Goal: Information Seeking & Learning: Compare options

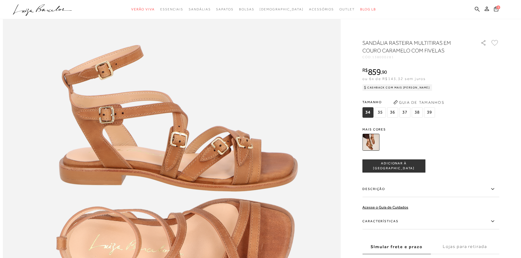
scroll to position [492, 0]
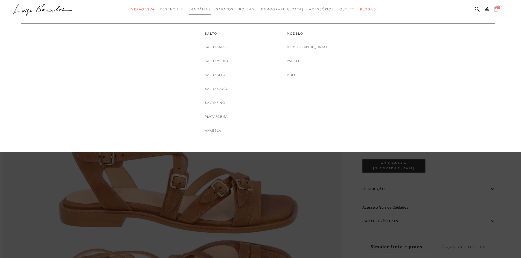
click at [210, 11] on span "Sandálias" at bounding box center [200, 9] width 22 height 4
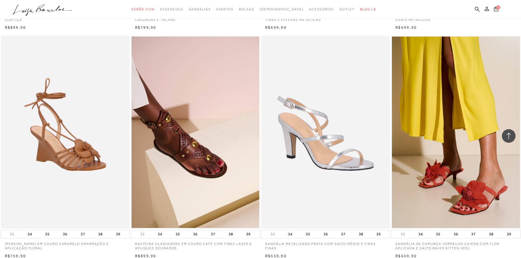
scroll to position [465, 0]
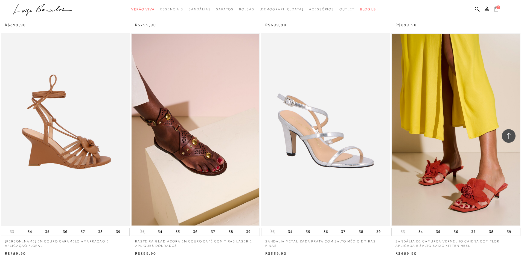
click at [79, 153] on img at bounding box center [65, 129] width 128 height 193
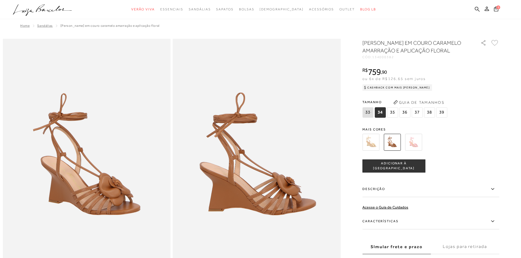
click at [419, 151] on img at bounding box center [413, 142] width 17 height 17
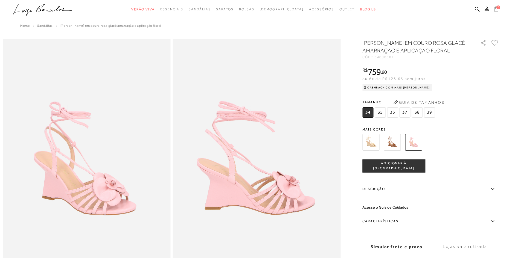
click at [372, 151] on img at bounding box center [370, 142] width 17 height 17
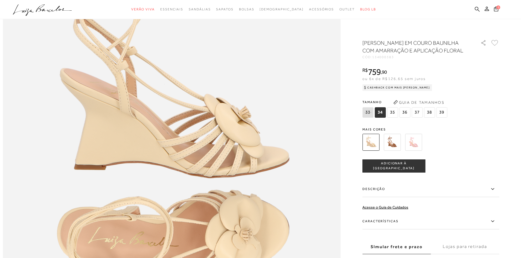
scroll to position [574, 0]
click at [385, 227] on label "Características" at bounding box center [430, 222] width 137 height 16
click at [0, 0] on input "Características" at bounding box center [0, 0] width 0 height 0
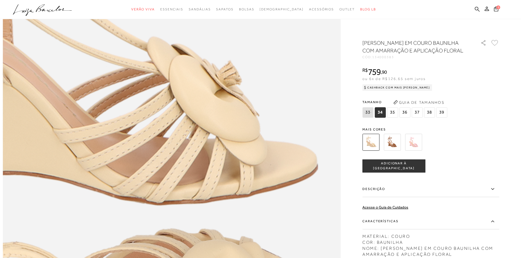
scroll to position [437, 0]
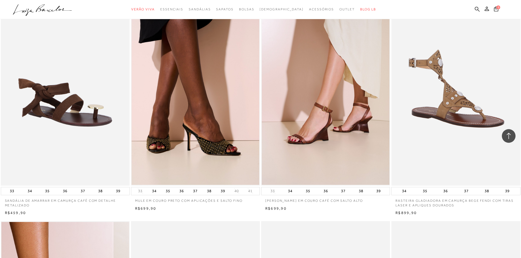
scroll to position [738, 0]
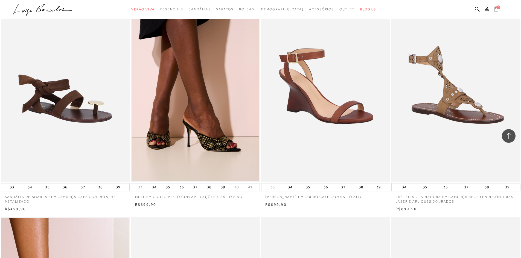
click at [351, 121] on img at bounding box center [326, 85] width 128 height 193
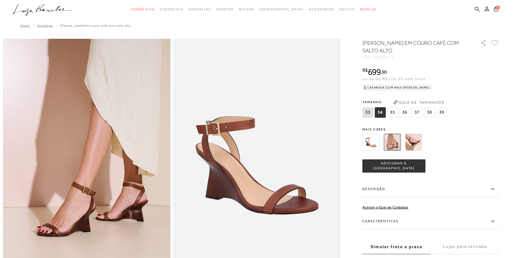
click at [371, 143] on img at bounding box center [370, 142] width 17 height 17
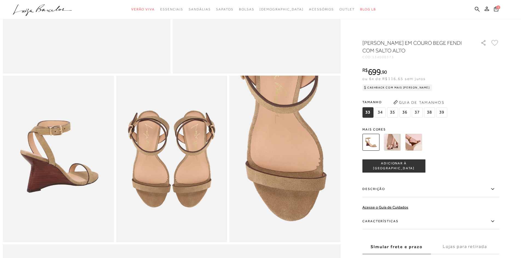
scroll to position [219, 0]
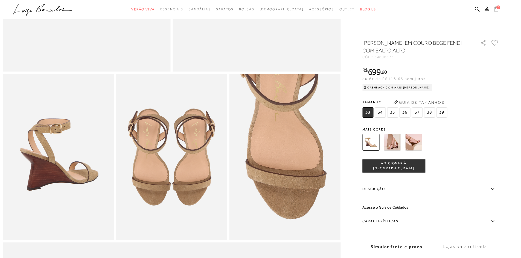
click at [386, 221] on label "Características" at bounding box center [430, 222] width 137 height 16
click at [0, 0] on input "Características" at bounding box center [0, 0] width 0 height 0
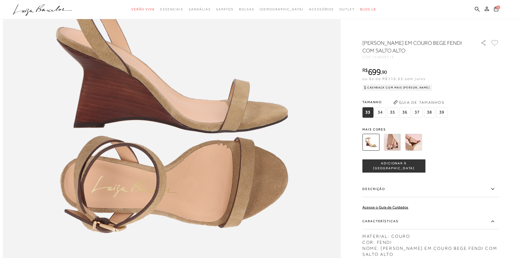
scroll to position [601, 0]
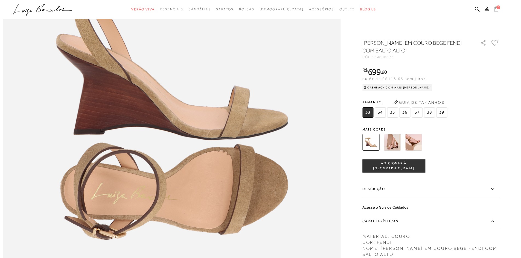
click at [390, 141] on img at bounding box center [391, 142] width 17 height 17
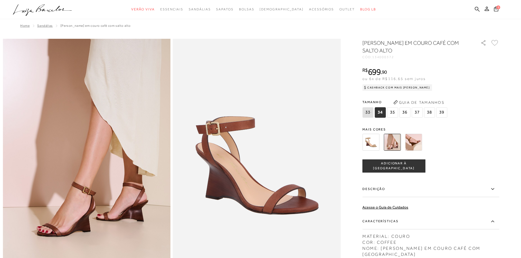
click at [418, 145] on img at bounding box center [413, 142] width 17 height 17
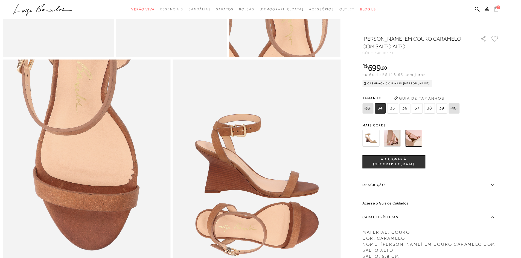
scroll to position [410, 0]
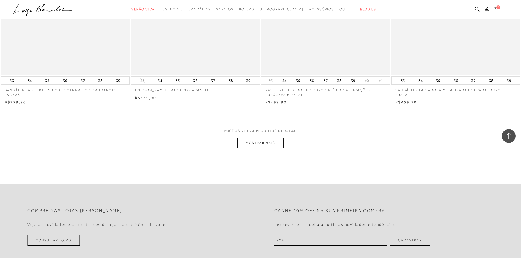
scroll to position [1339, 0]
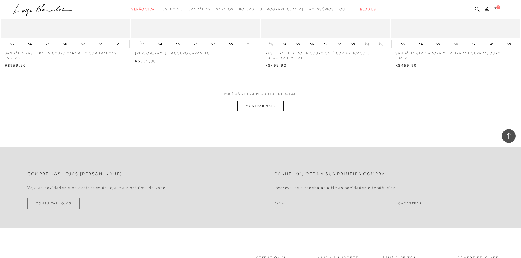
click at [269, 105] on button "MOSTRAR MAIS" at bounding box center [260, 106] width 46 height 11
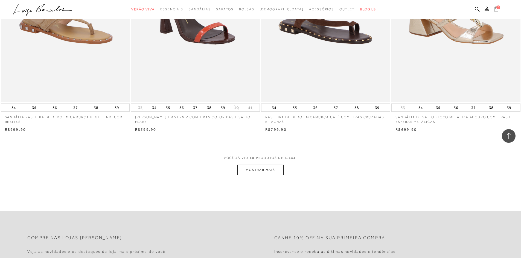
scroll to position [2651, 0]
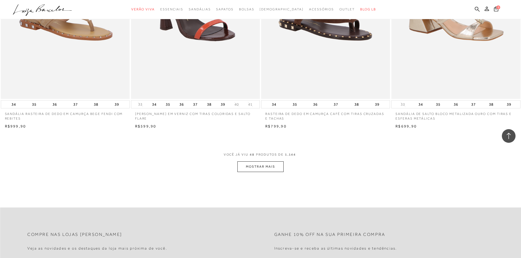
click at [265, 166] on button "MOSTRAR MAIS" at bounding box center [260, 167] width 46 height 11
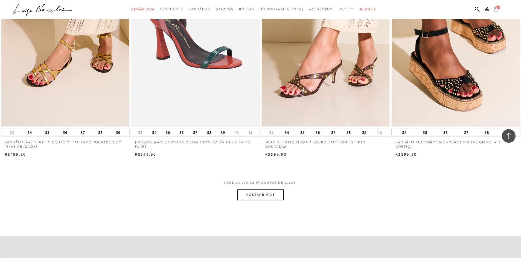
scroll to position [4045, 0]
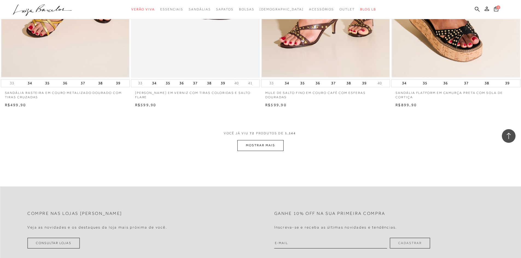
click at [265, 145] on button "MOSTRAR MAIS" at bounding box center [260, 145] width 46 height 11
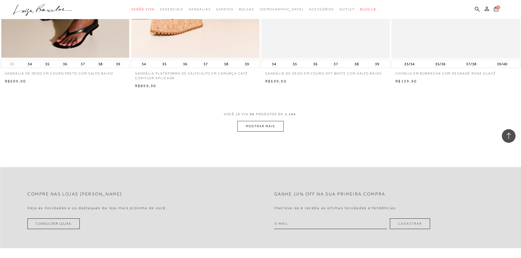
scroll to position [5439, 0]
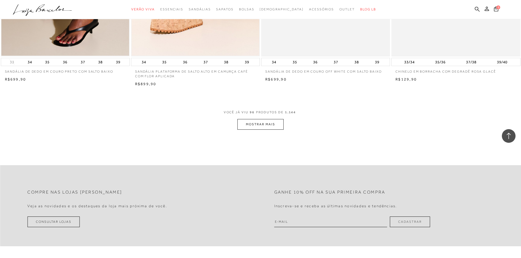
click at [272, 125] on button "MOSTRAR MAIS" at bounding box center [260, 124] width 46 height 11
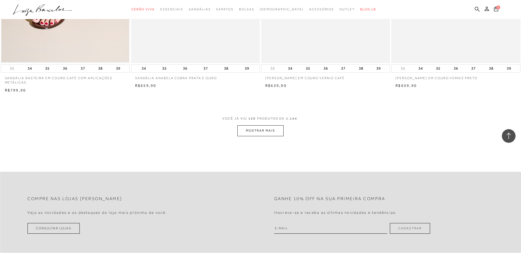
scroll to position [6806, 0]
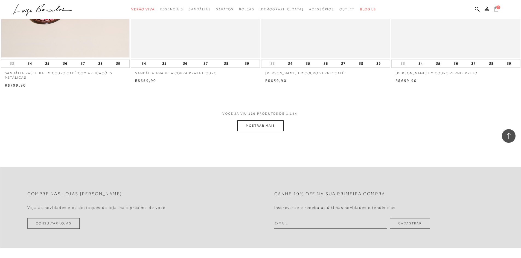
click at [256, 127] on button "MOSTRAR MAIS" at bounding box center [260, 126] width 46 height 11
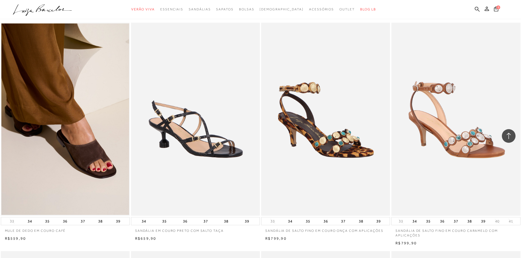
scroll to position [7571, 0]
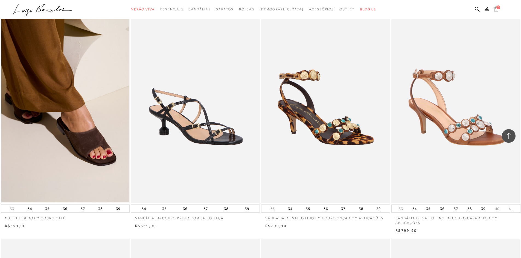
click at [444, 128] on img at bounding box center [456, 106] width 128 height 193
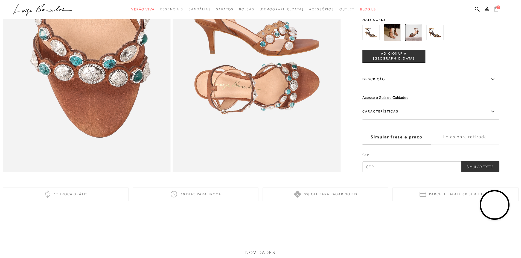
scroll to position [547, 0]
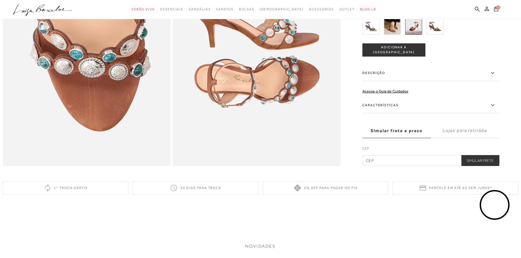
click at [386, 113] on label "Características" at bounding box center [430, 106] width 137 height 16
click at [0, 0] on input "Características" at bounding box center [0, 0] width 0 height 0
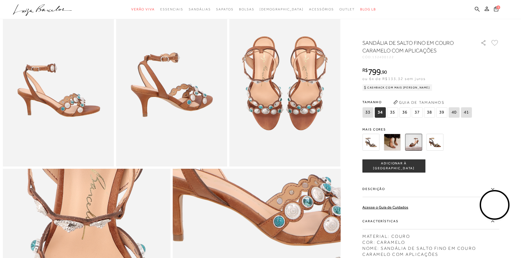
scroll to position [273, 0]
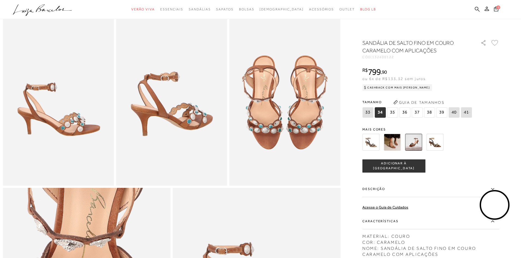
click at [437, 143] on img at bounding box center [434, 142] width 17 height 17
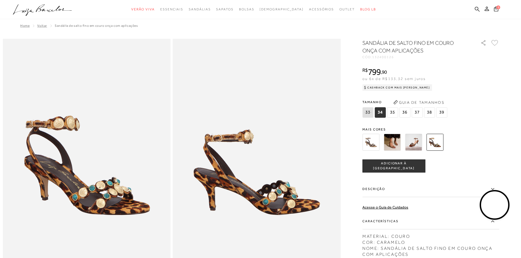
click at [371, 145] on img at bounding box center [370, 142] width 17 height 17
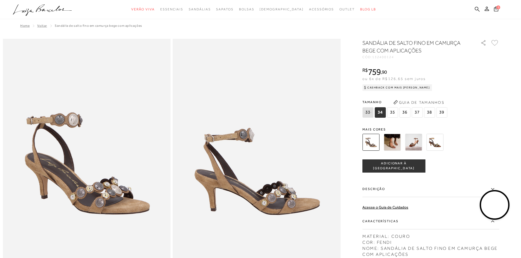
click at [413, 144] on img at bounding box center [413, 142] width 17 height 17
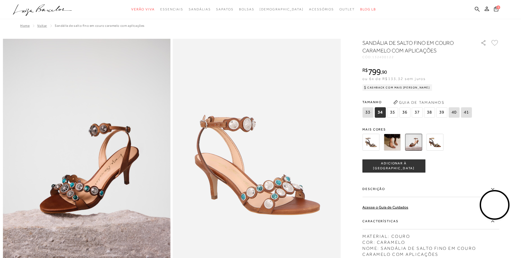
click at [395, 143] on img at bounding box center [391, 142] width 17 height 17
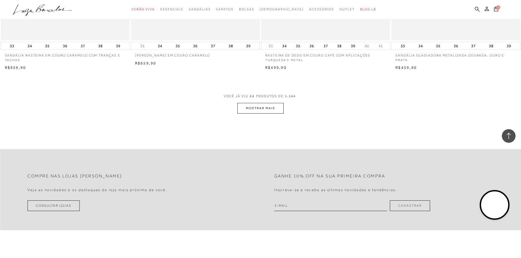
scroll to position [1339, 0]
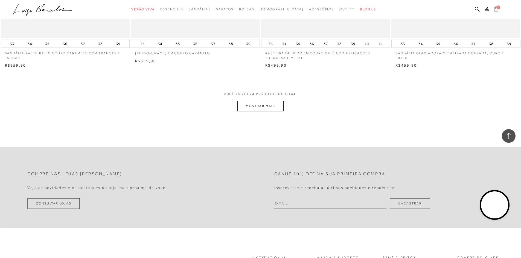
click at [264, 107] on button "MOSTRAR MAIS" at bounding box center [260, 106] width 46 height 11
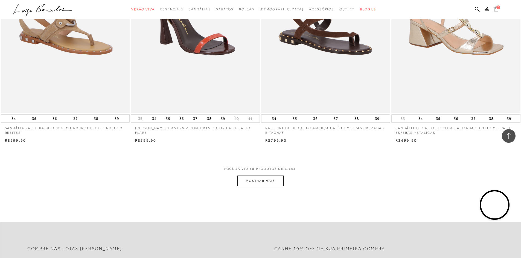
scroll to position [2678, 0]
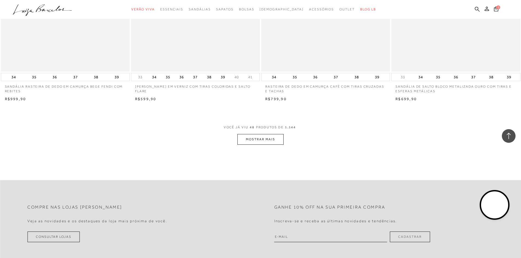
click at [265, 137] on button "MOSTRAR MAIS" at bounding box center [260, 139] width 46 height 11
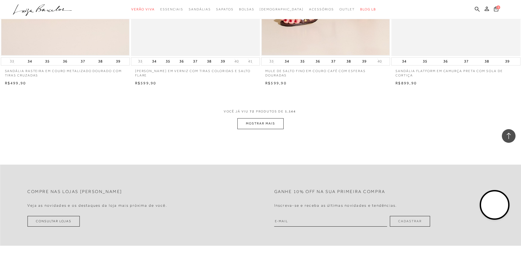
scroll to position [4100, 0]
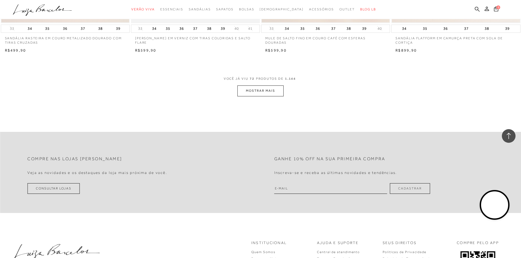
click at [260, 90] on button "MOSTRAR MAIS" at bounding box center [260, 91] width 46 height 11
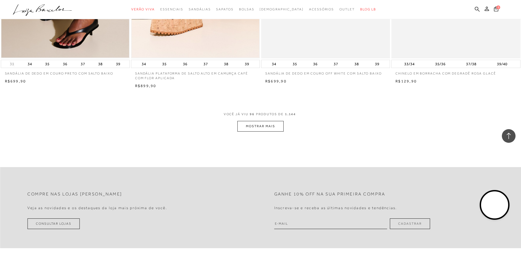
scroll to position [5439, 0]
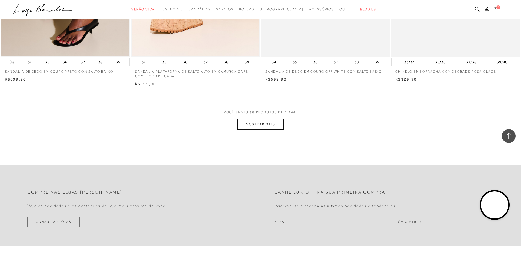
click at [271, 124] on button "MOSTRAR MAIS" at bounding box center [260, 124] width 46 height 11
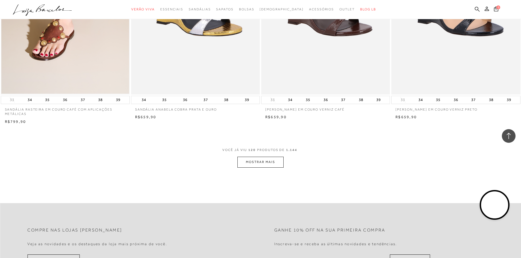
scroll to position [6833, 0]
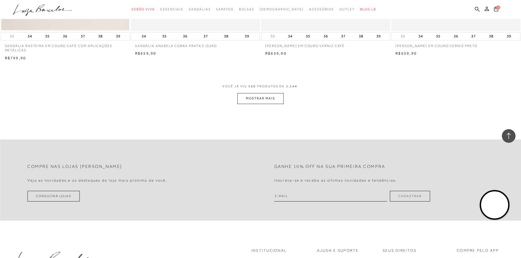
click at [258, 97] on button "MOSTRAR MAIS" at bounding box center [260, 98] width 46 height 11
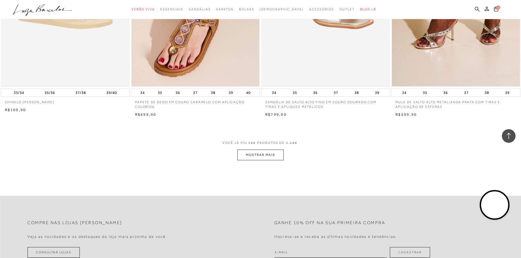
scroll to position [8145, 0]
click at [278, 154] on button "MOSTRAR MAIS" at bounding box center [260, 155] width 46 height 11
